Goal: Check status: Check status

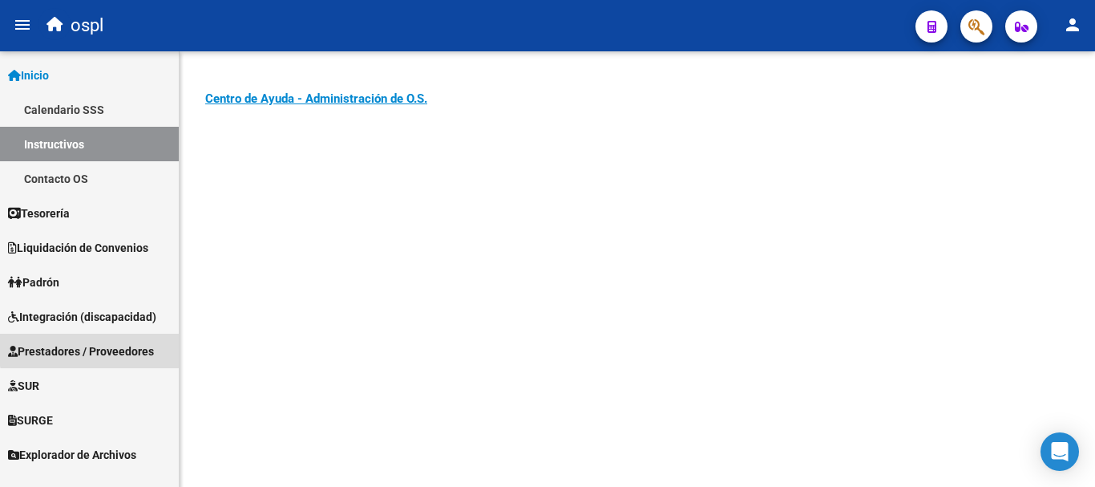
click at [98, 342] on span "Prestadores / Proveedores" at bounding box center [81, 351] width 146 height 18
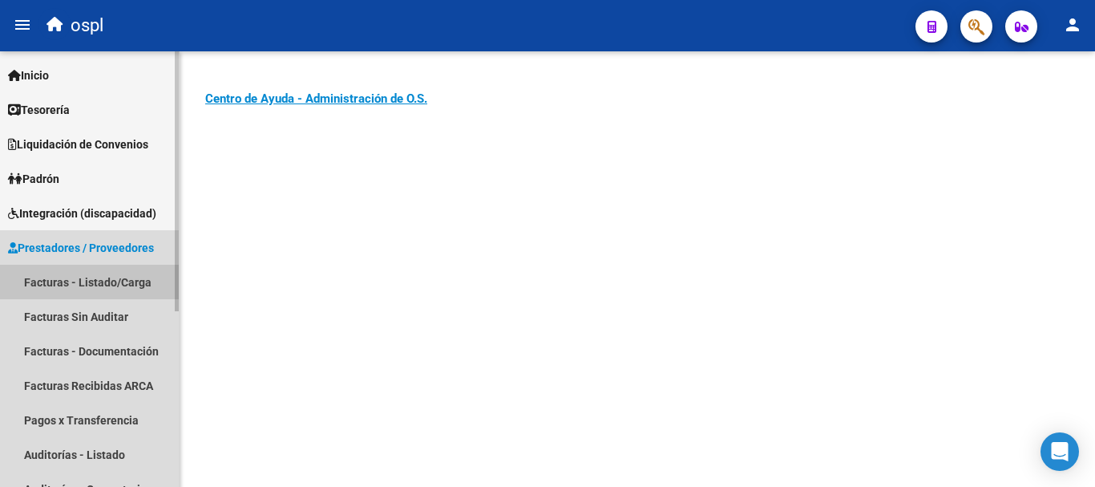
click at [92, 278] on link "Facturas - Listado/Carga" at bounding box center [89, 282] width 179 height 34
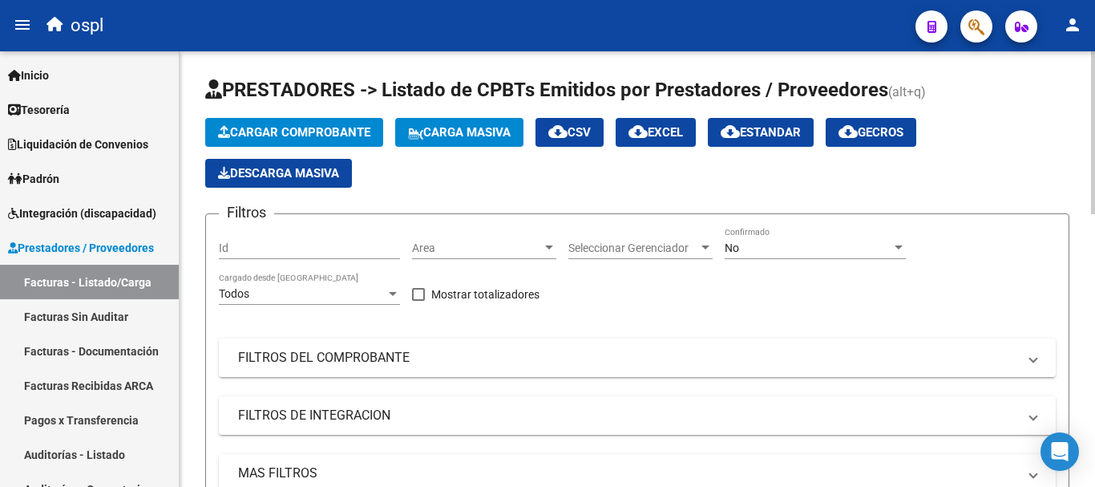
click at [839, 249] on div "No" at bounding box center [808, 248] width 167 height 14
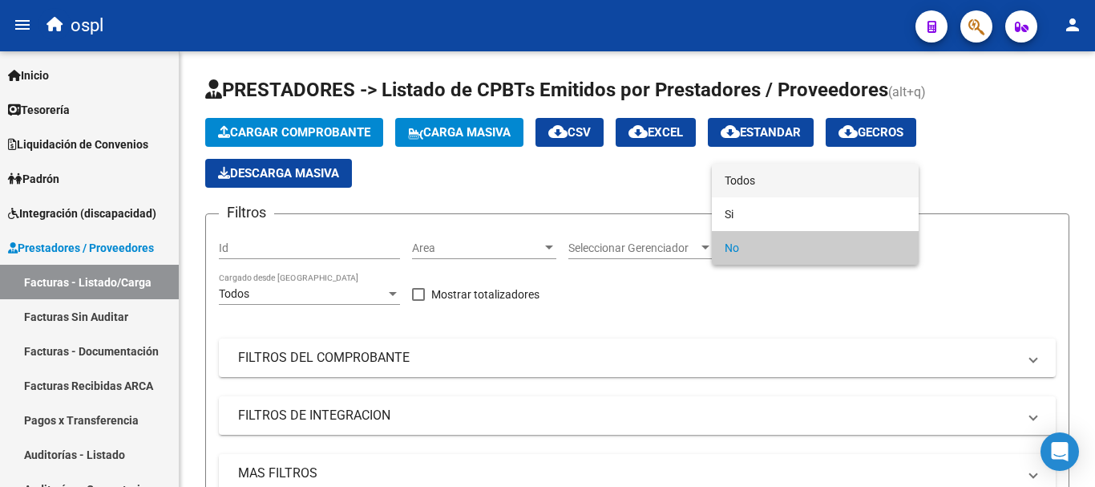
click at [780, 188] on span "Todos" at bounding box center [815, 181] width 181 height 34
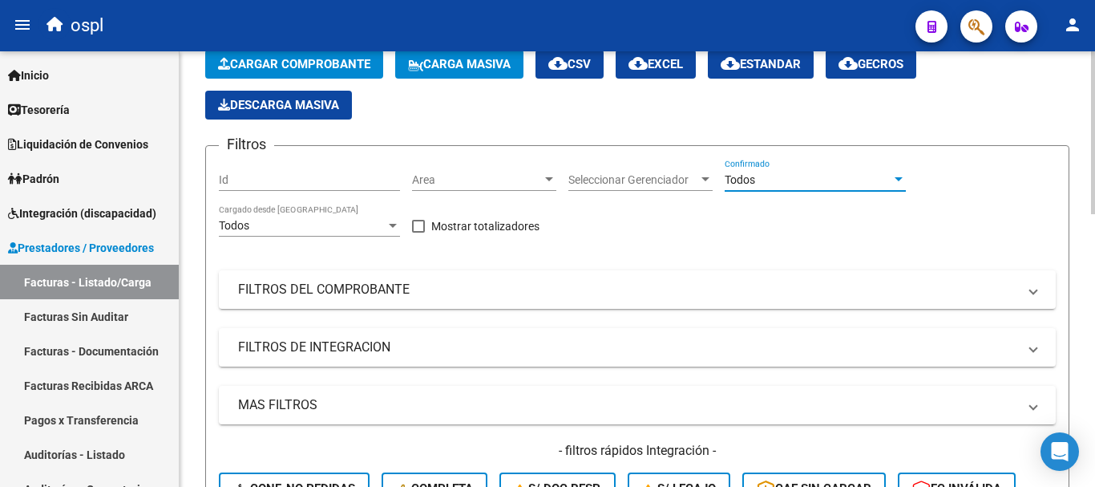
scroll to position [160, 0]
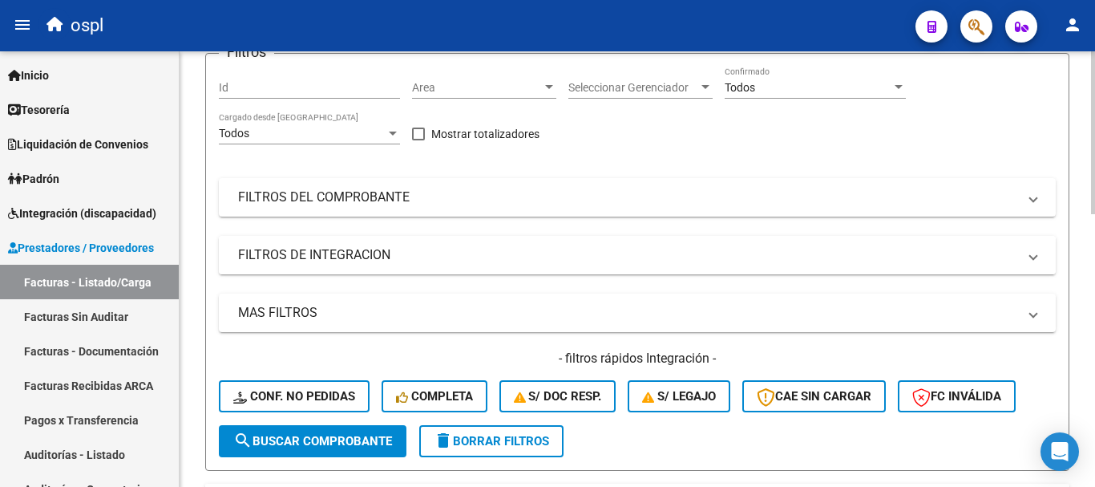
click at [283, 261] on mat-panel-title "FILTROS DE INTEGRACION" at bounding box center [627, 255] width 779 height 18
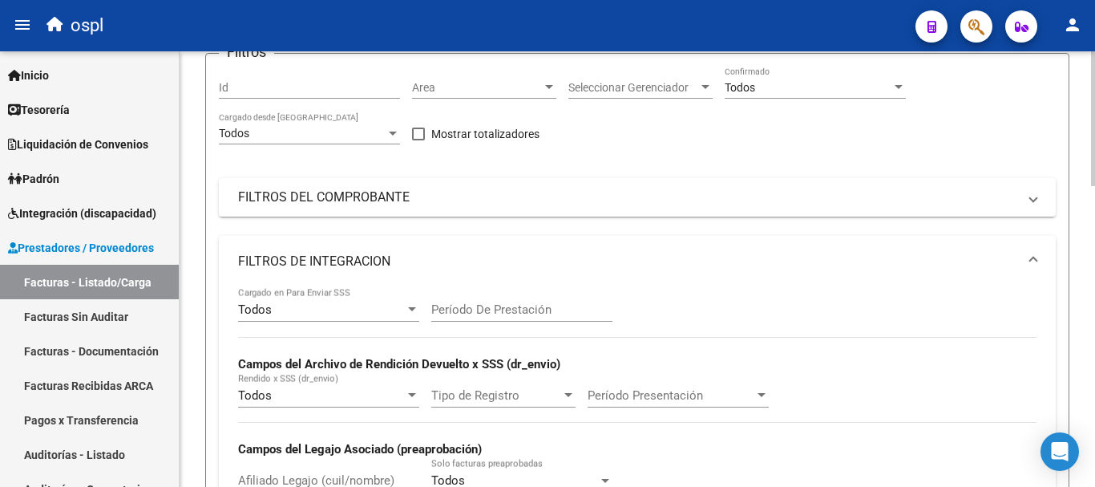
click at [306, 206] on mat-expansion-panel-header "FILTROS DEL COMPROBANTE" at bounding box center [637, 197] width 837 height 38
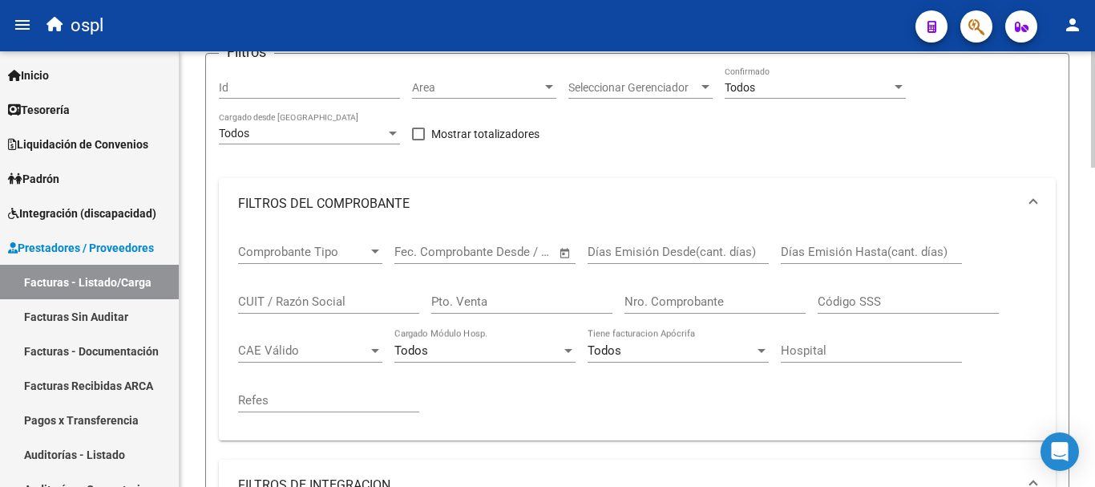
click at [313, 301] on input "CUIT / Razón Social" at bounding box center [328, 301] width 181 height 14
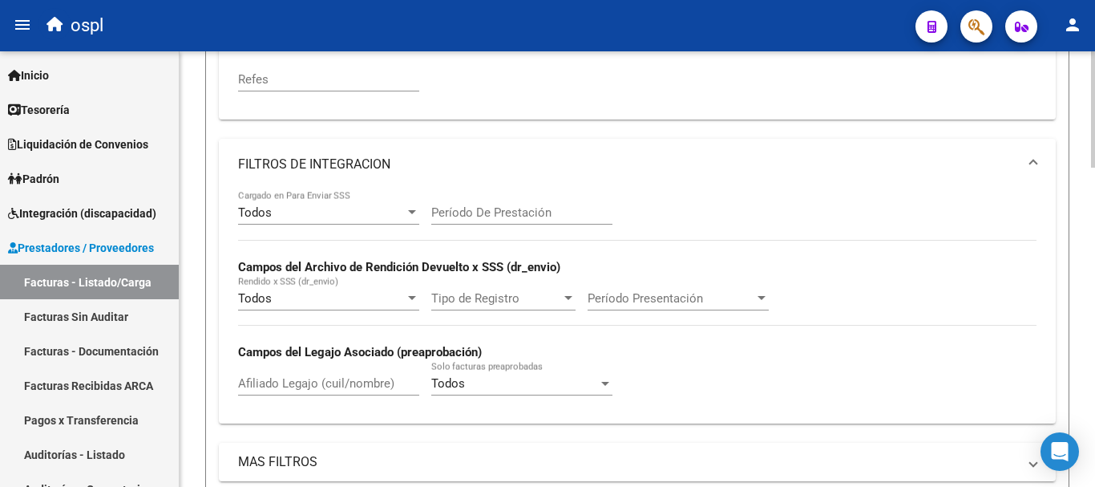
scroll to position [642, 0]
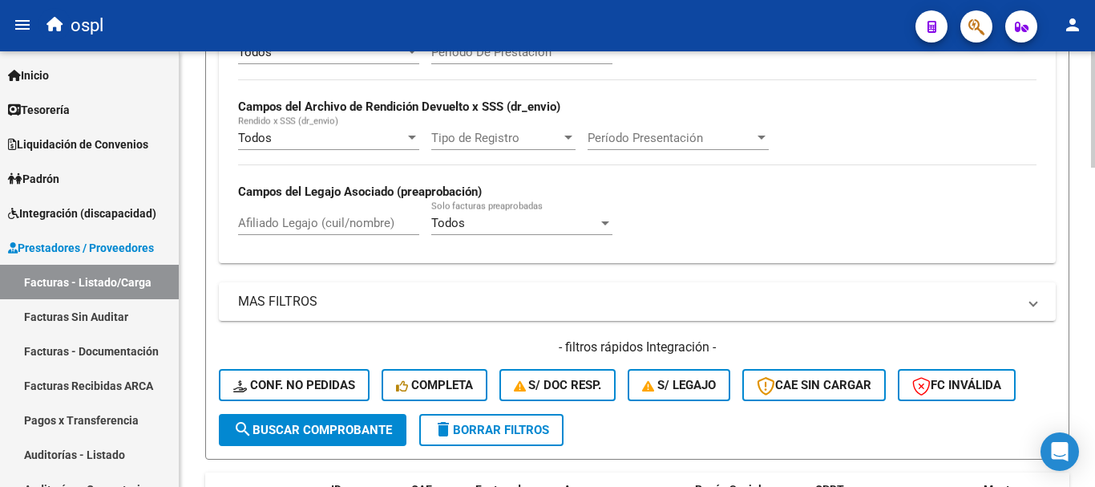
type input "[PERSON_NAME]"
click at [328, 439] on button "search Buscar Comprobante" at bounding box center [313, 430] width 188 height 32
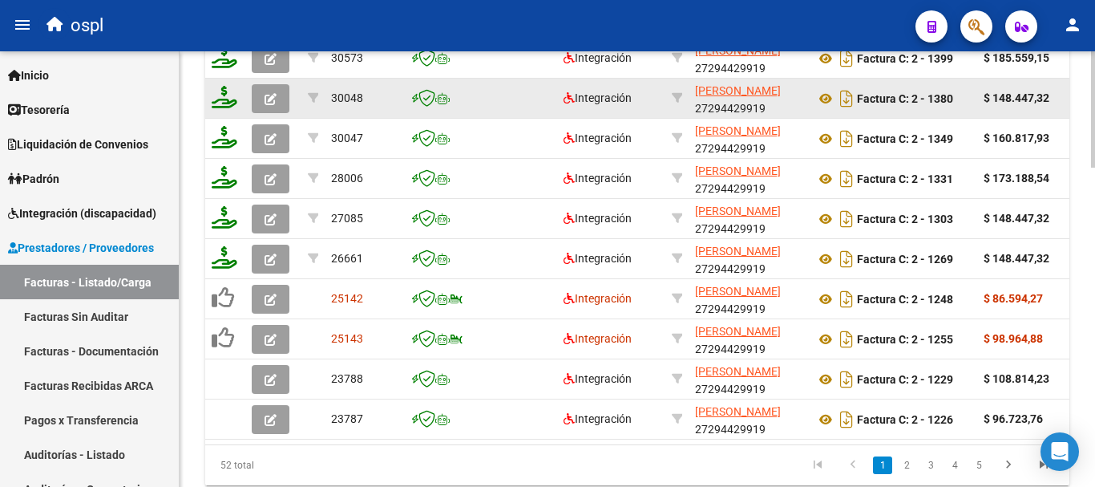
scroll to position [1196, 0]
